Goal: Communication & Community: Answer question/provide support

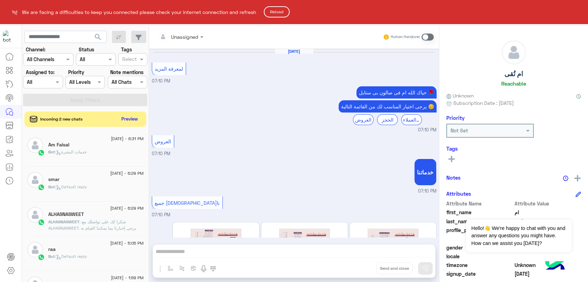
scroll to position [242, 0]
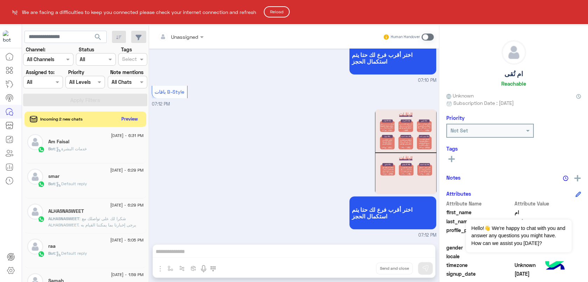
click at [126, 115] on html "We are facing a difficulties to keep you connected please check your internet c…" at bounding box center [294, 141] width 588 height 282
click at [268, 10] on button "Reload" at bounding box center [277, 11] width 26 height 11
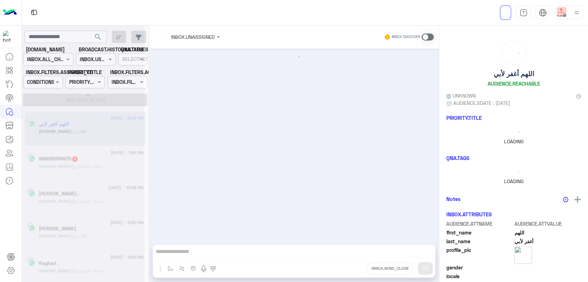
scroll to position [123, 0]
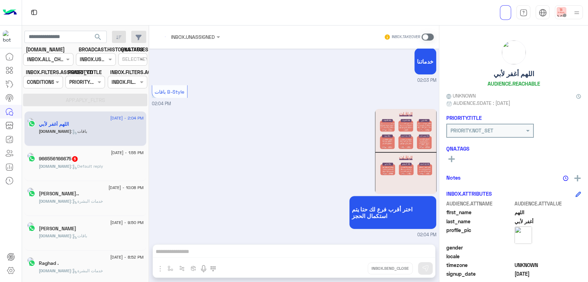
click at [118, 167] on div "INBOX.BOT : Default reply" at bounding box center [91, 169] width 105 height 12
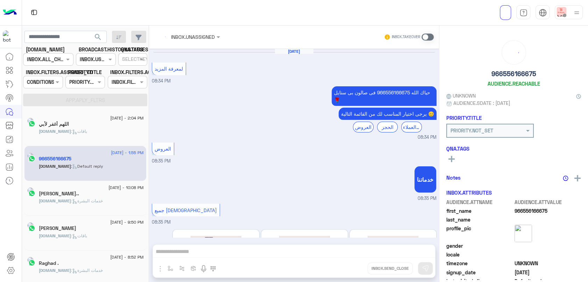
scroll to position [497, 0]
